Goal: Information Seeking & Learning: Learn about a topic

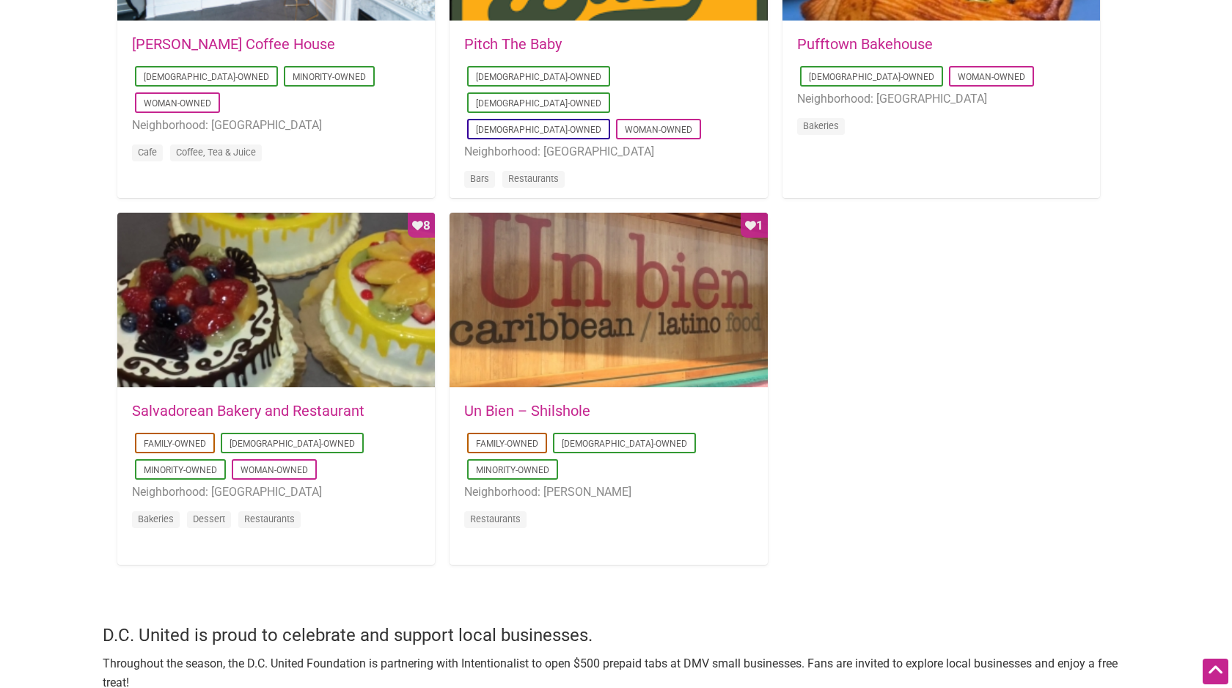
scroll to position [1304, 0]
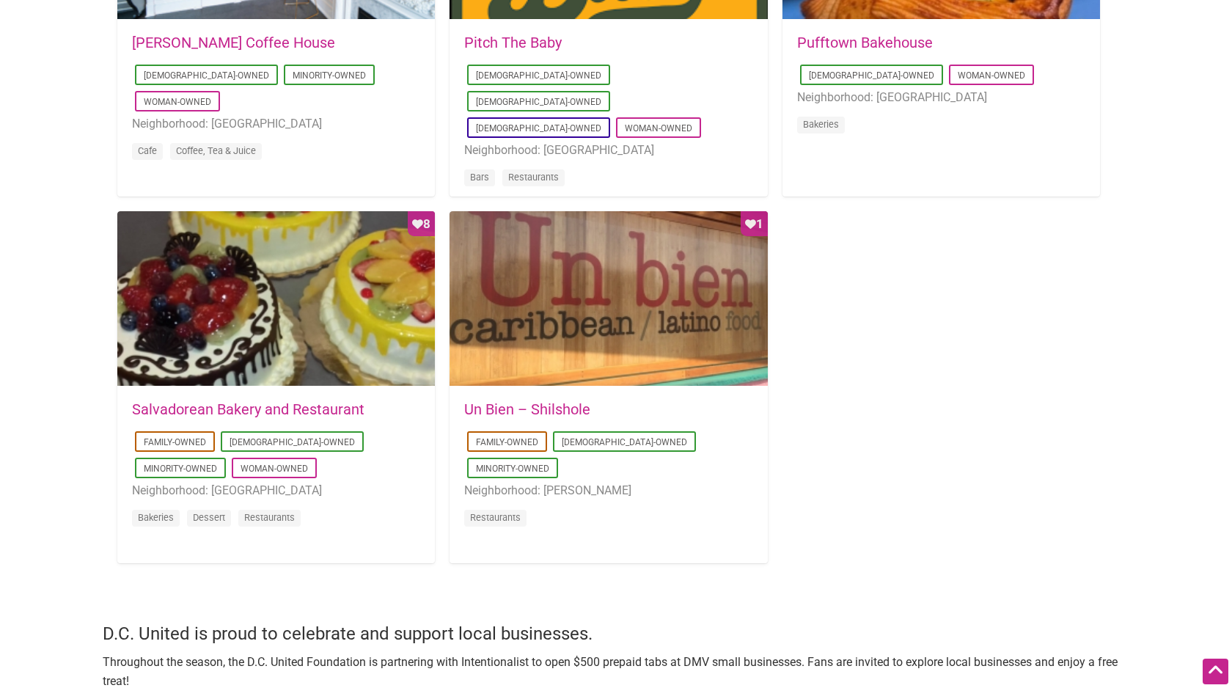
click at [511, 414] on link "Un Bien – Shilshole" at bounding box center [527, 409] width 126 height 18
click at [156, 409] on link "Salvadorean Bakery and Restaurant" at bounding box center [248, 409] width 233 height 18
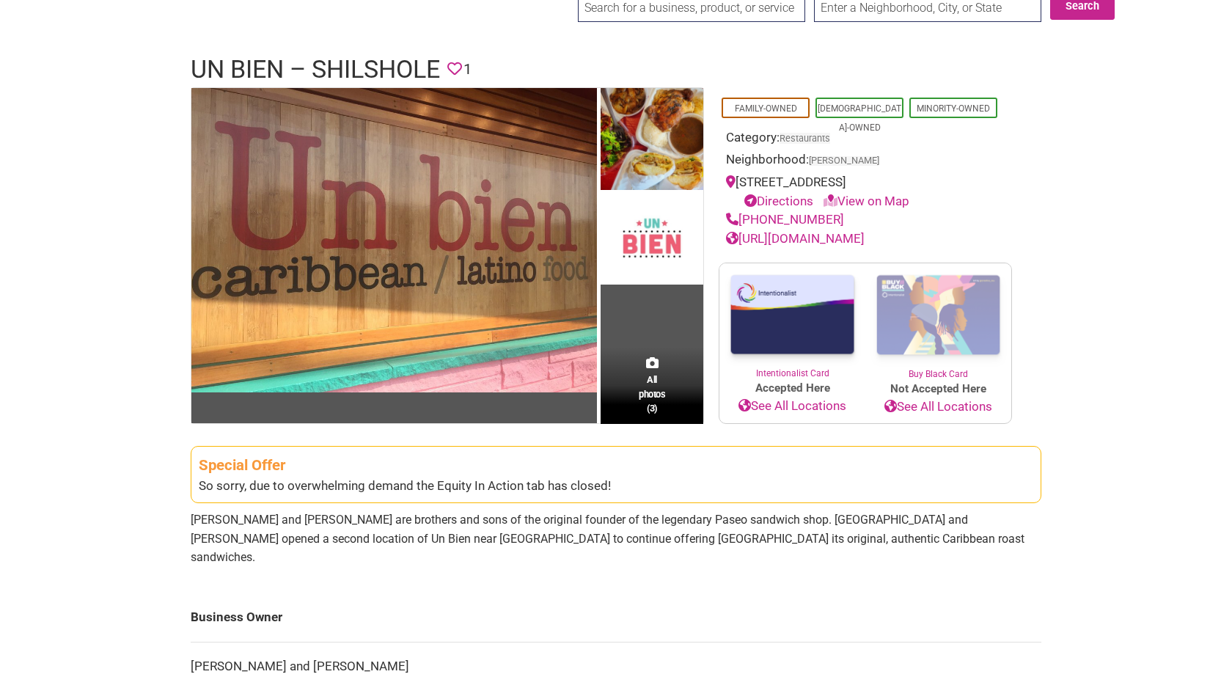
scroll to position [67, 0]
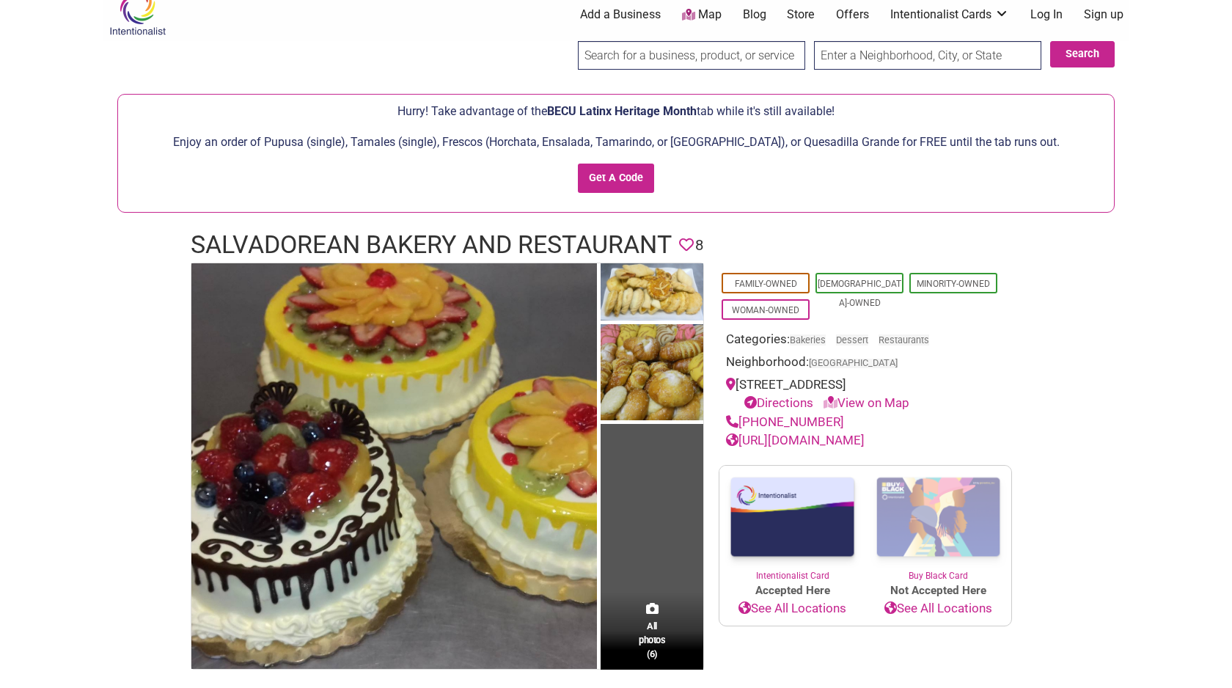
scroll to position [12, 0]
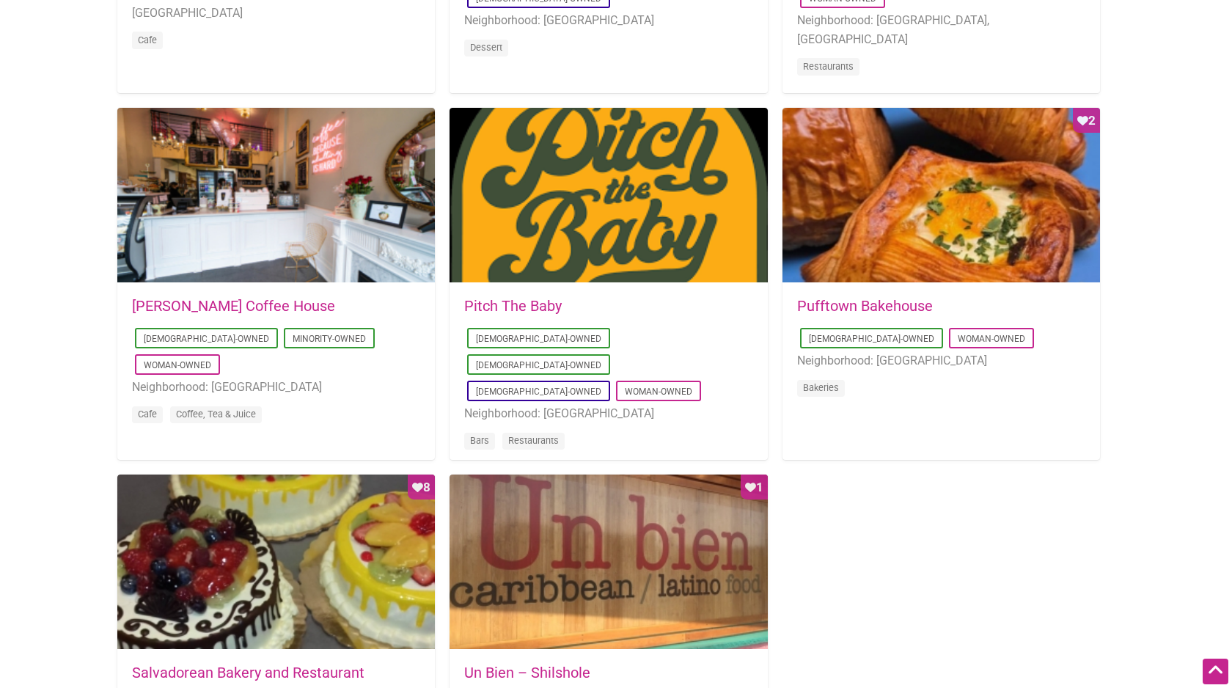
scroll to position [1049, 0]
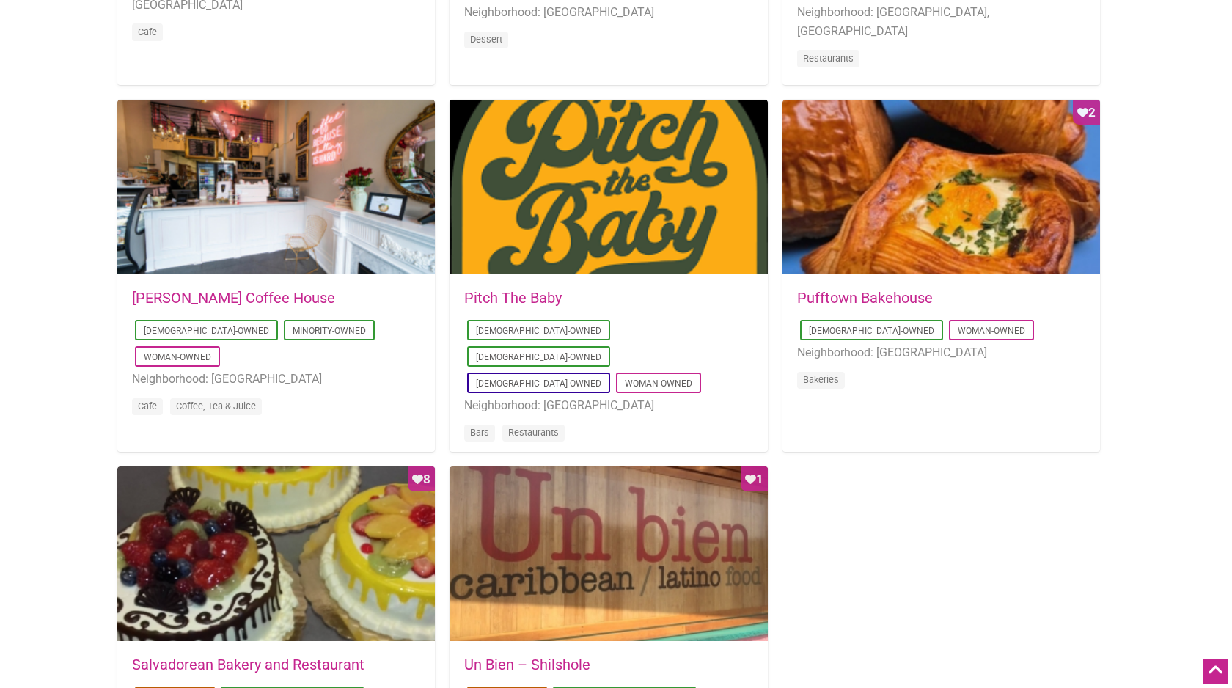
click at [504, 297] on link "Pitch The Baby" at bounding box center [513, 298] width 98 height 18
click at [852, 298] on link "Pufftown Bakehouse" at bounding box center [865, 298] width 136 height 18
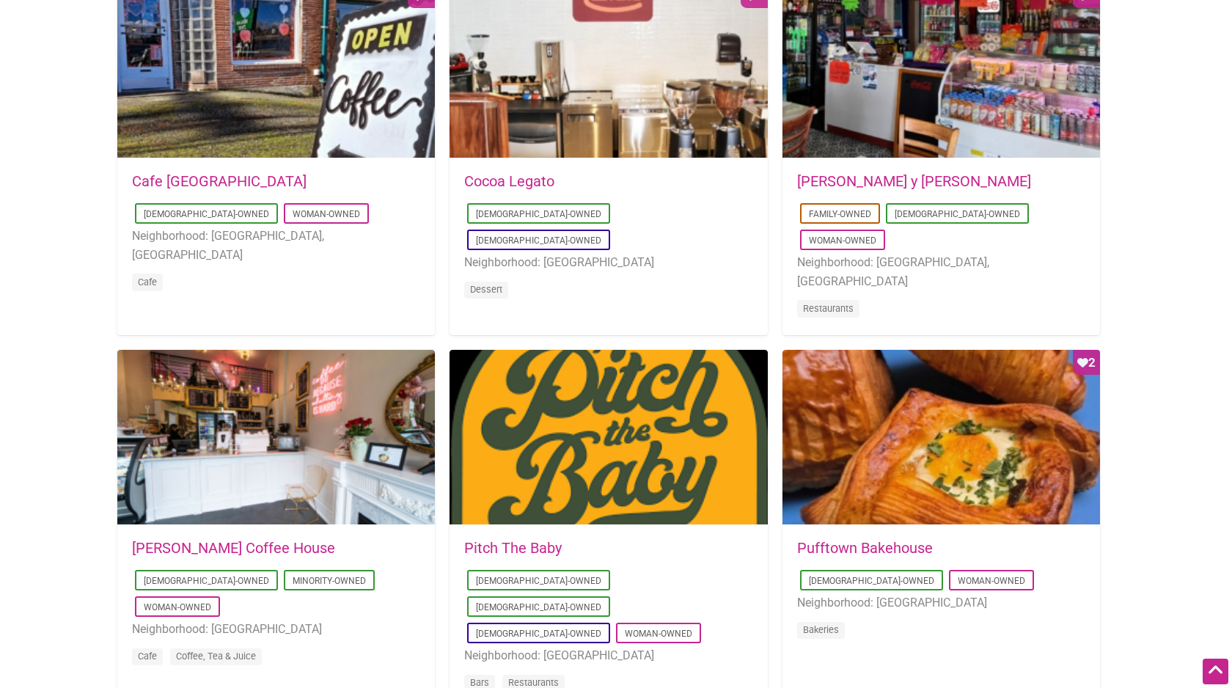
scroll to position [793, 0]
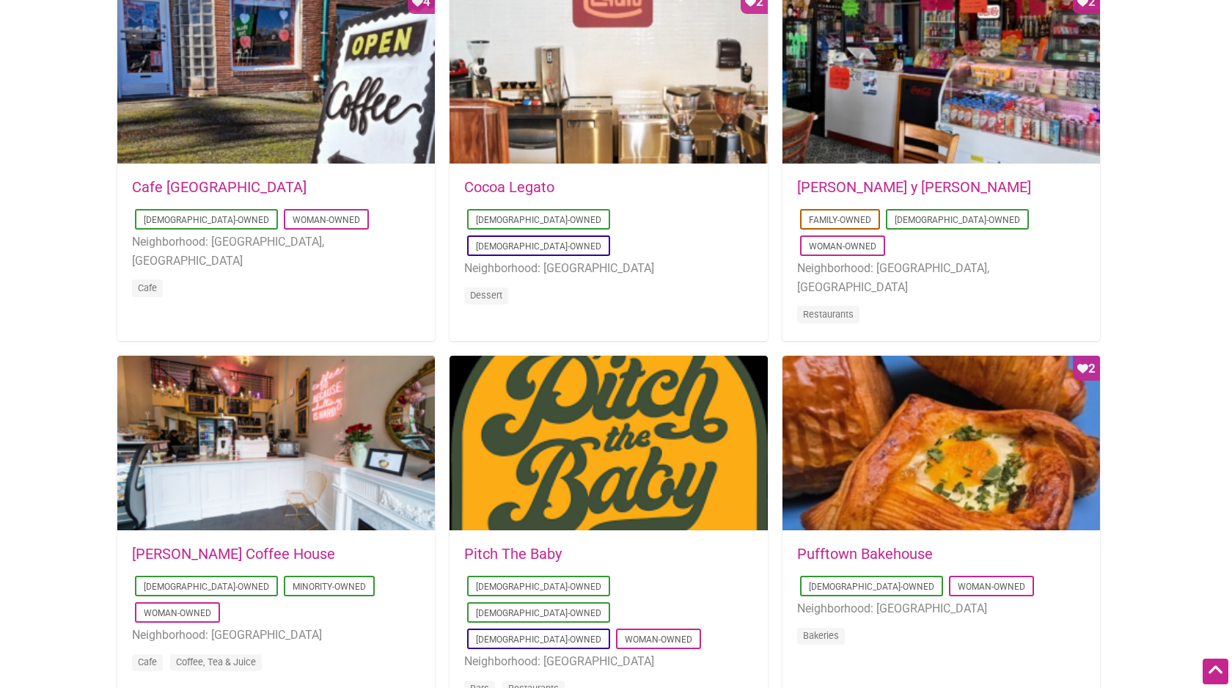
click at [157, 554] on link "Leon Coffee House" at bounding box center [233, 554] width 203 height 18
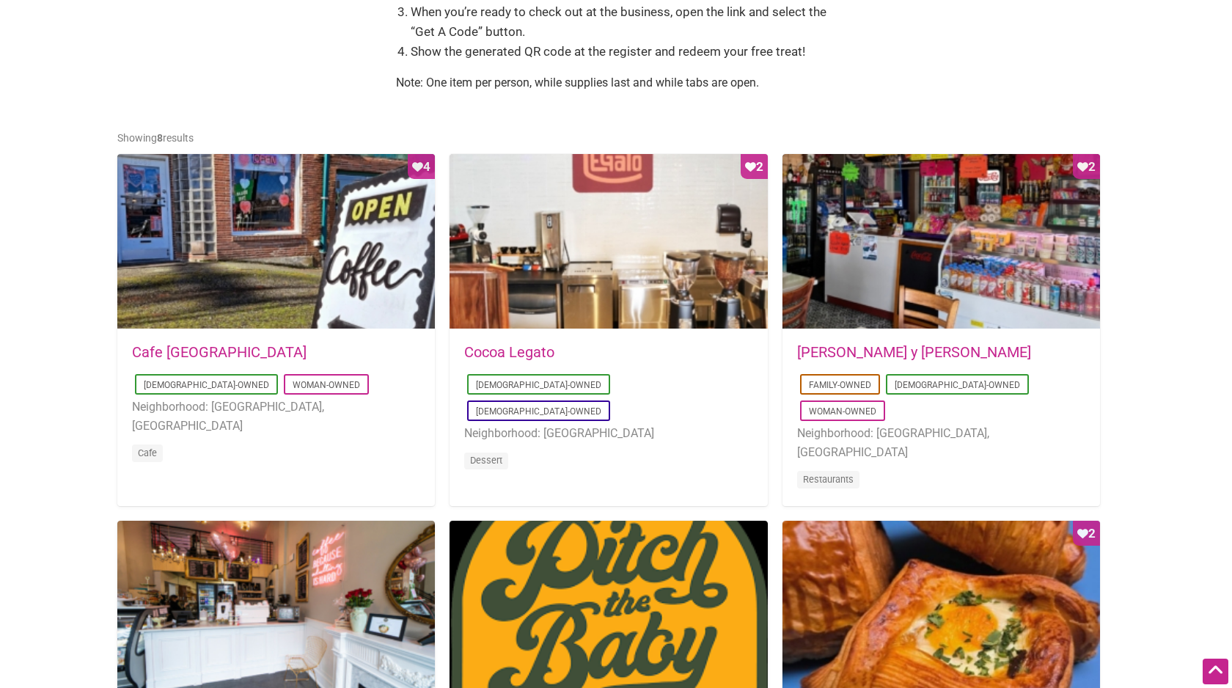
scroll to position [631, 0]
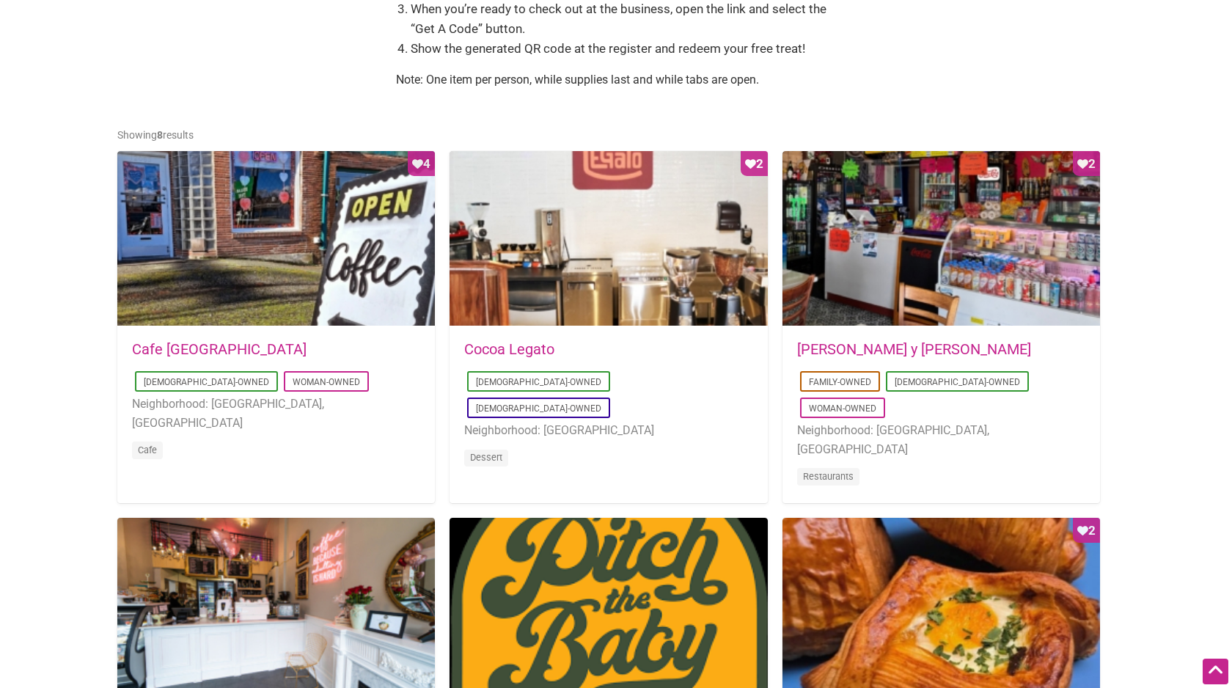
click at [511, 352] on link "Cocoa Legato" at bounding box center [509, 349] width 90 height 18
click at [150, 347] on link "Cafe Dulzura" at bounding box center [219, 349] width 175 height 18
click at [861, 345] on link "Don Gallopinto y Tortas Locas" at bounding box center [914, 349] width 234 height 18
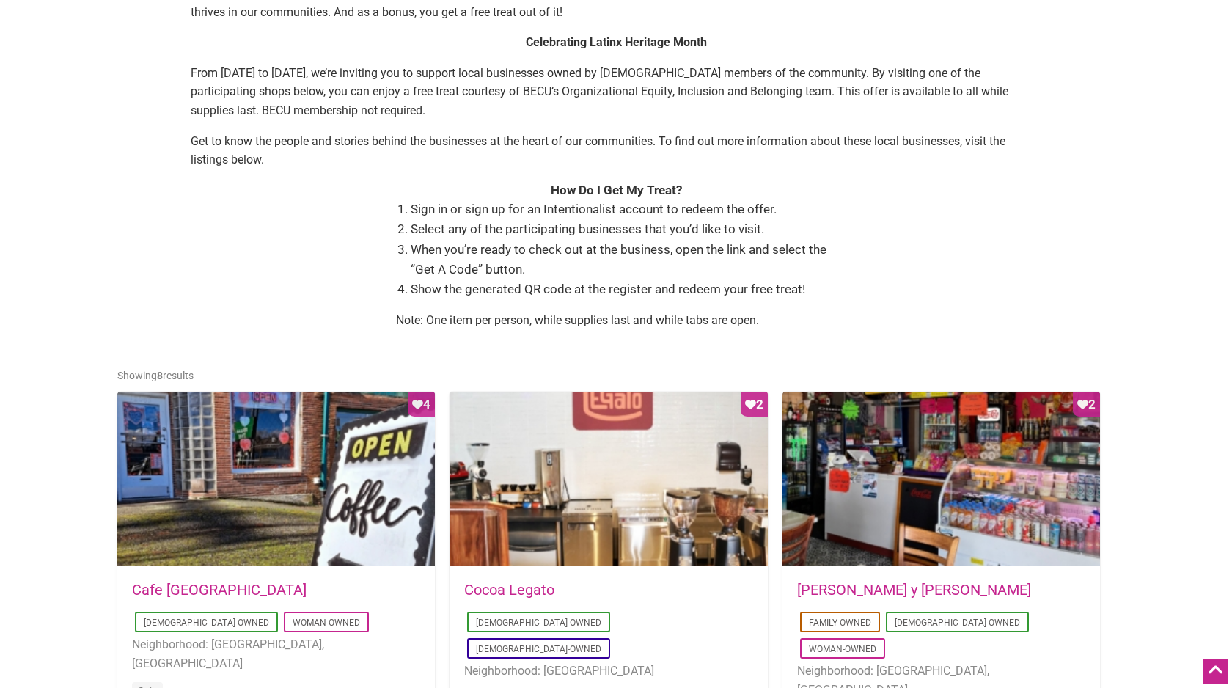
scroll to position [0, 0]
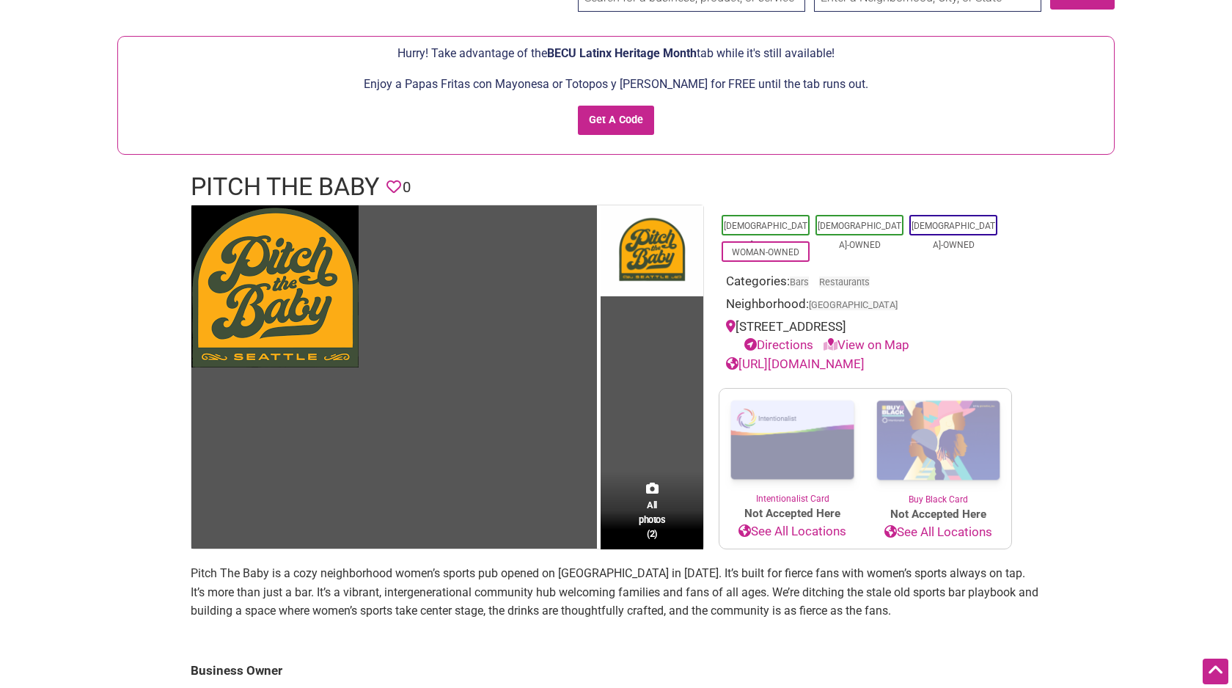
scroll to position [75, 0]
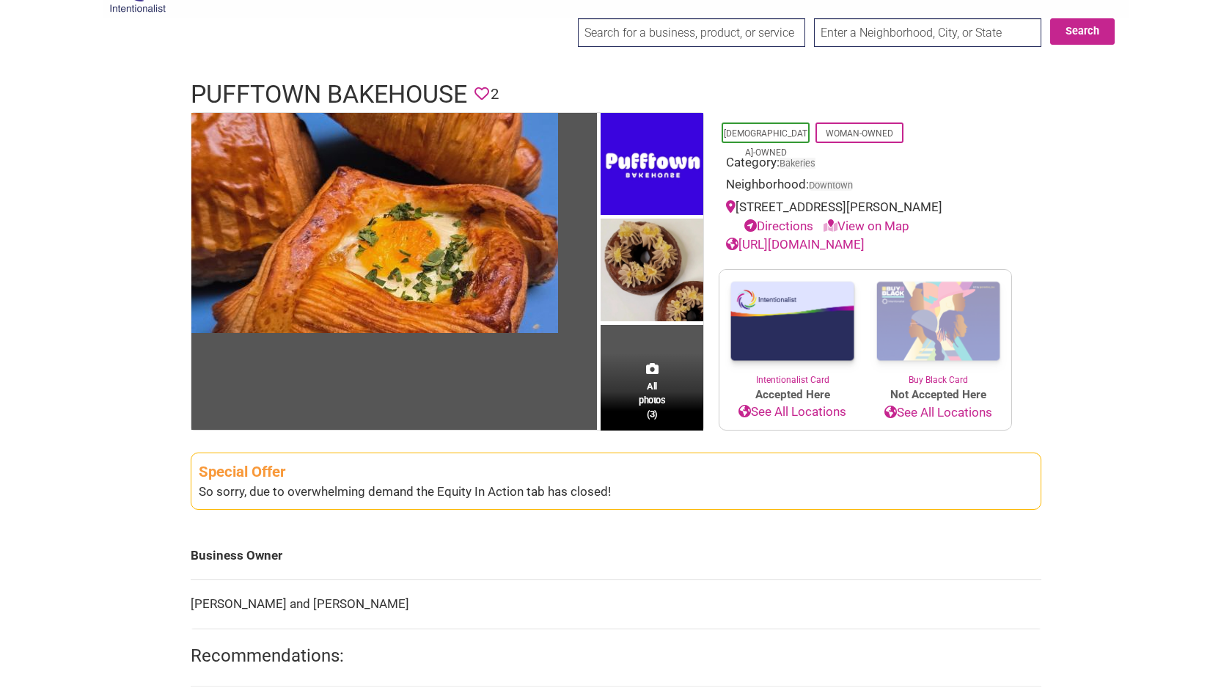
scroll to position [35, 0]
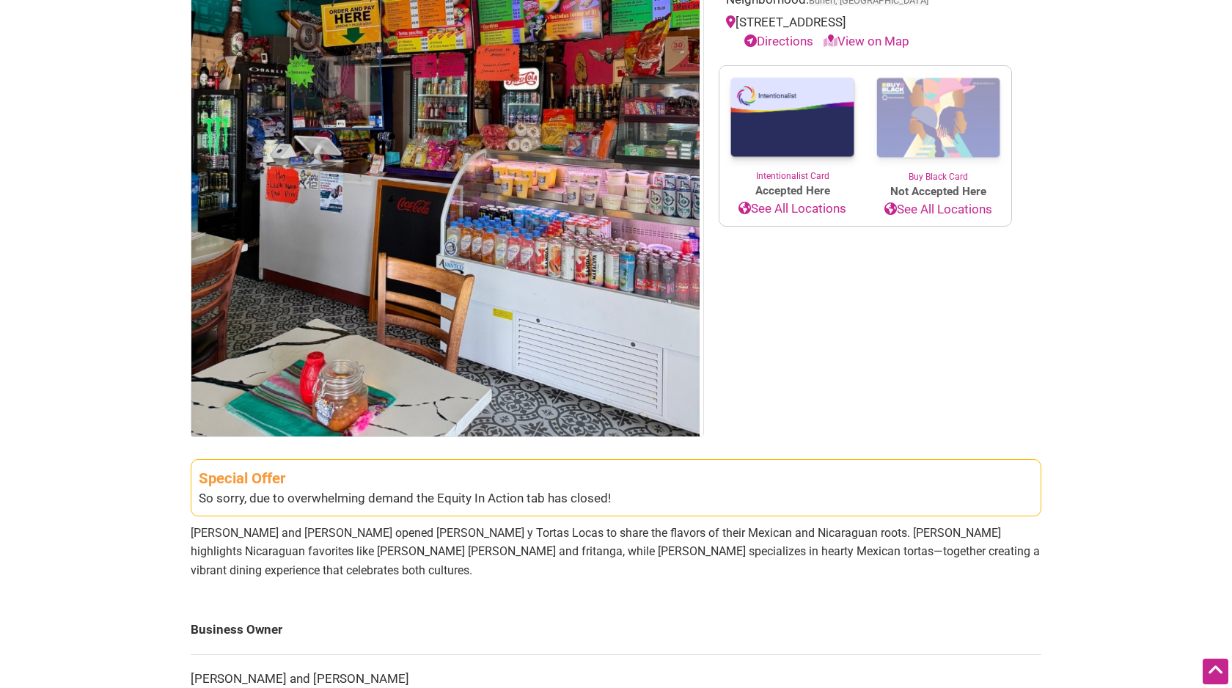
scroll to position [230, 0]
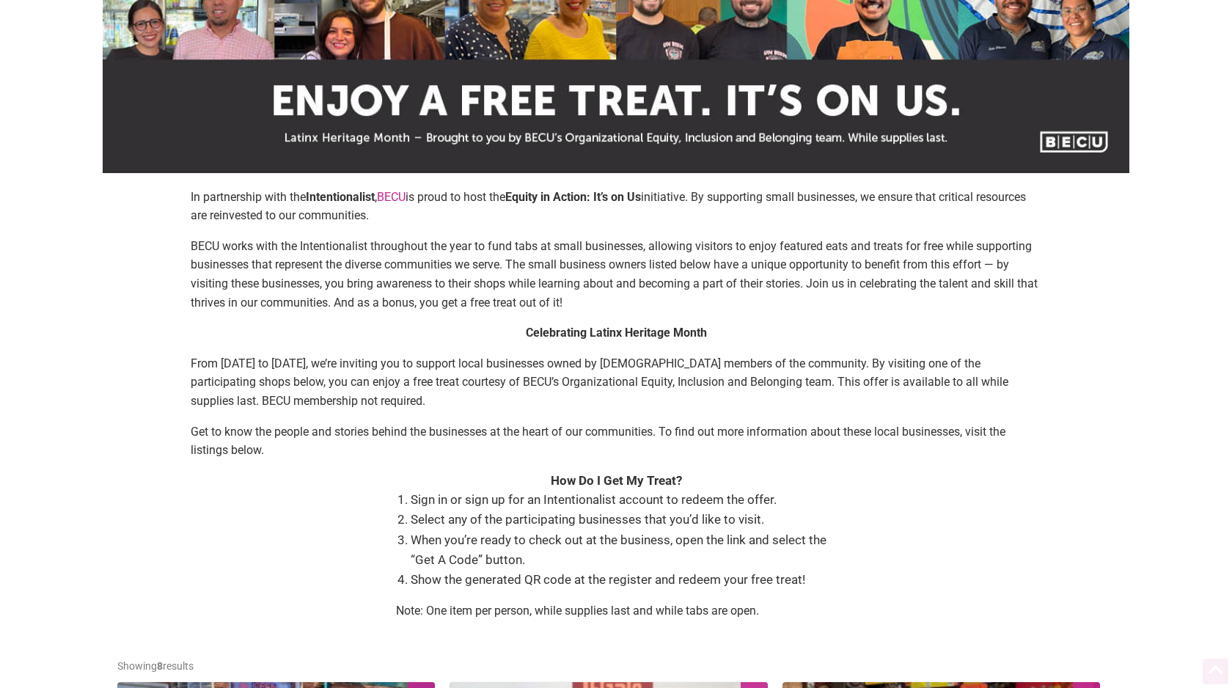
scroll to position [109, 0]
